Goal: Communication & Community: Answer question/provide support

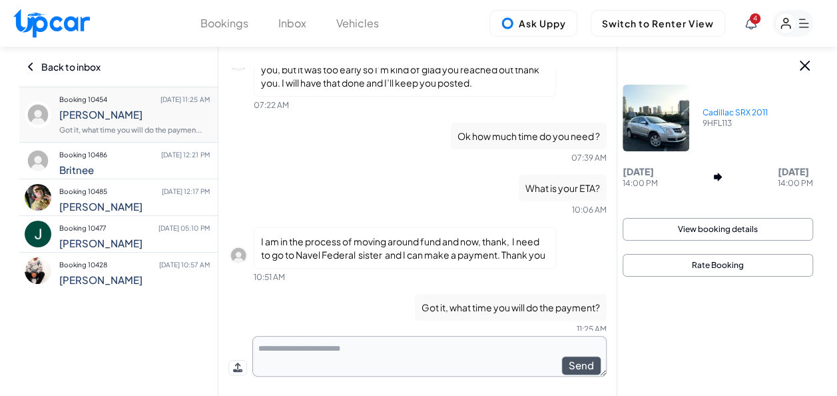
scroll to position [1636, 0]
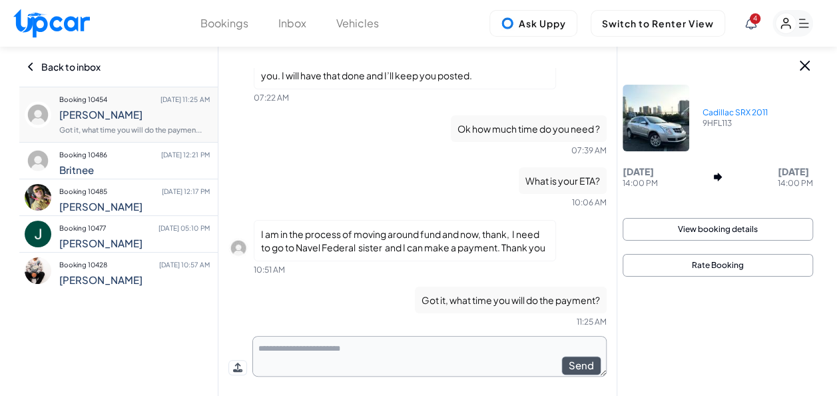
click at [405, 354] on textarea at bounding box center [429, 356] width 354 height 41
type textarea "*"
click at [410, 358] on textarea at bounding box center [429, 356] width 355 height 41
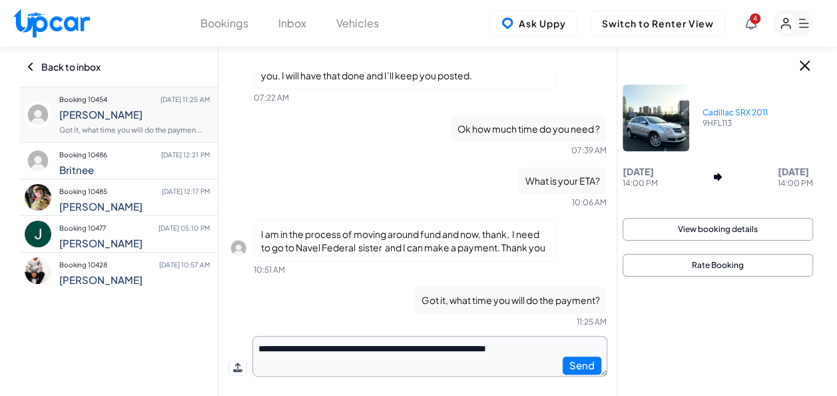
type textarea "**********"
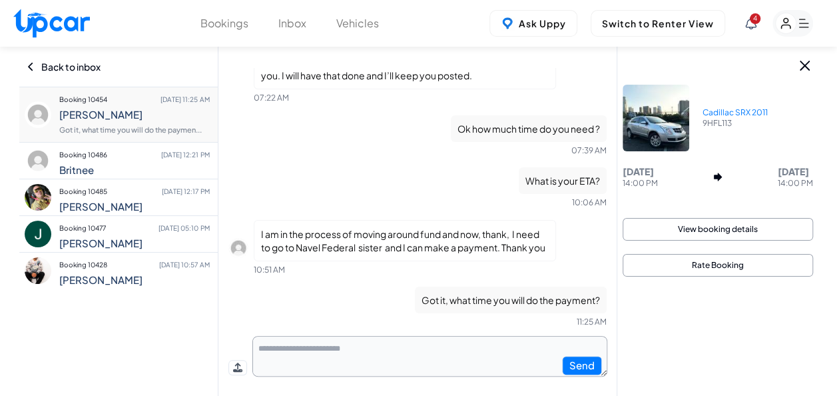
type textarea "*"
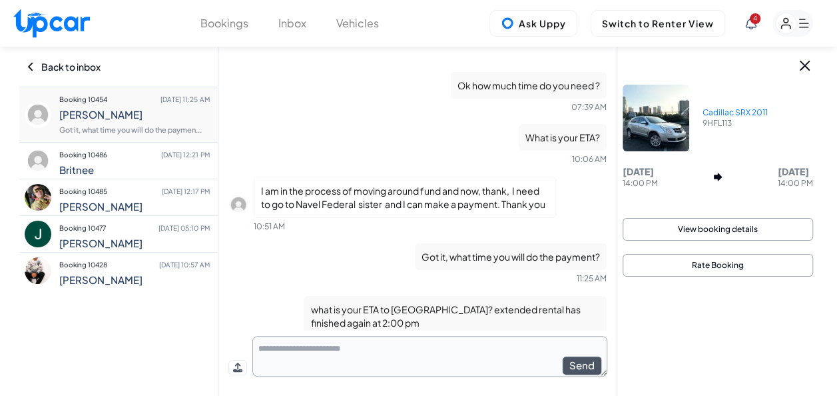
scroll to position [1701, 0]
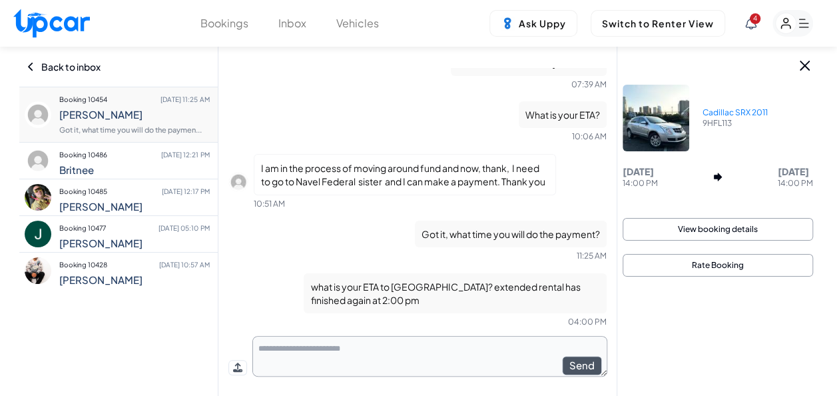
click at [405, 360] on textarea at bounding box center [429, 356] width 355 height 41
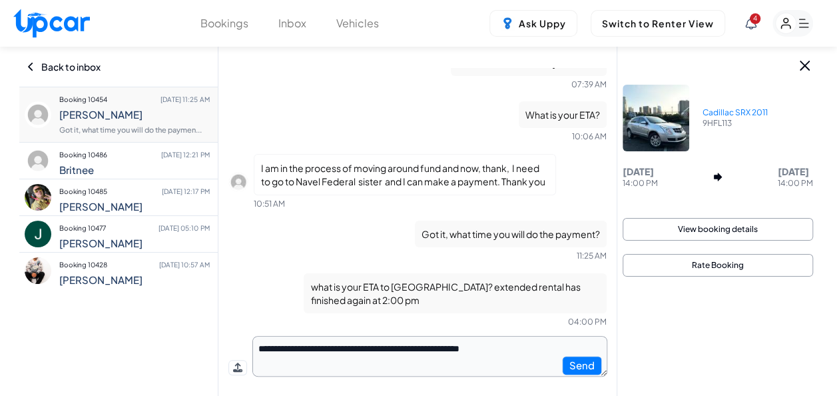
type textarea "**********"
click at [590, 368] on button "Send" at bounding box center [582, 365] width 40 height 19
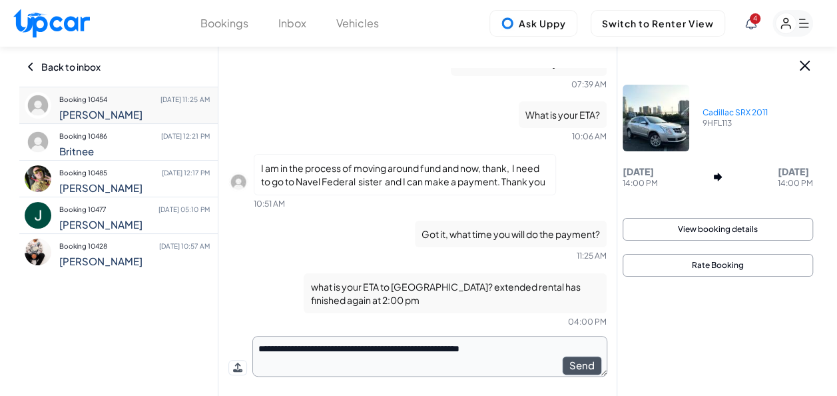
scroll to position [1753, 0]
